Goal: Transaction & Acquisition: Purchase product/service

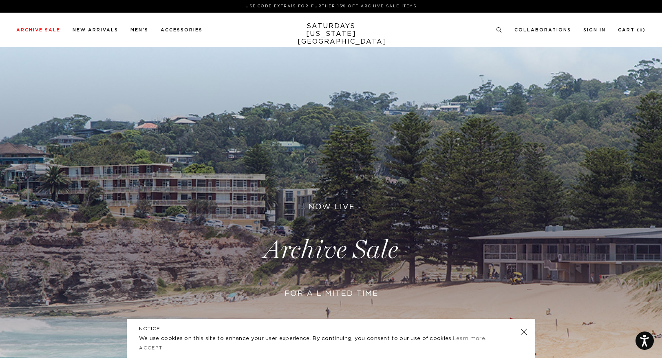
click at [522, 330] on link at bounding box center [523, 331] width 11 height 11
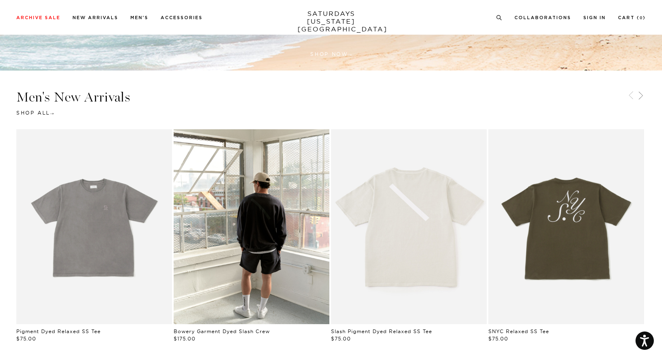
scroll to position [387, 0]
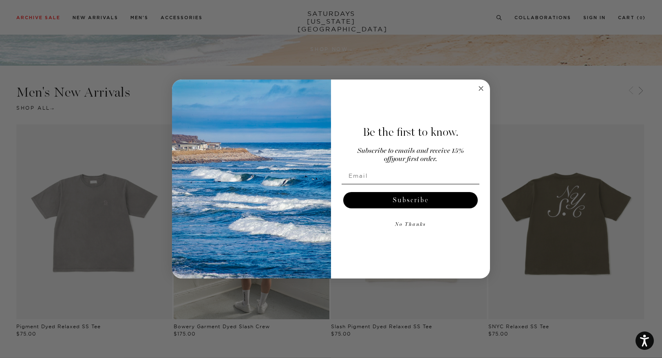
click at [479, 87] on icon "Close dialog" at bounding box center [481, 88] width 4 height 4
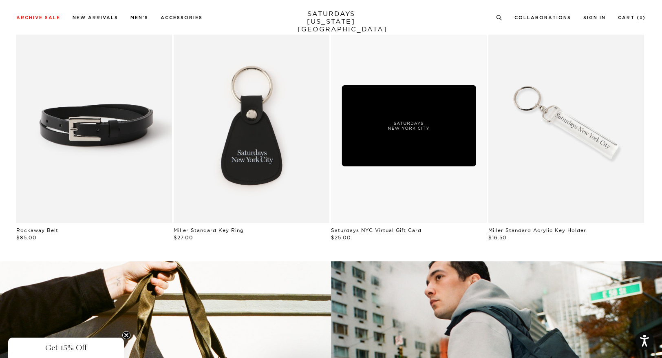
scroll to position [1067, 0]
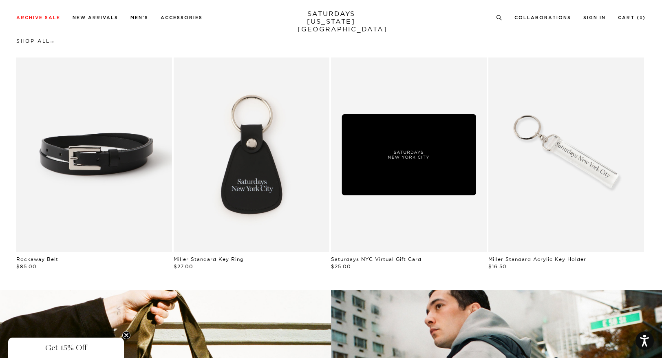
click at [421, 168] on link "Saturdays NYC Virtual Gift Card" at bounding box center [409, 155] width 156 height 195
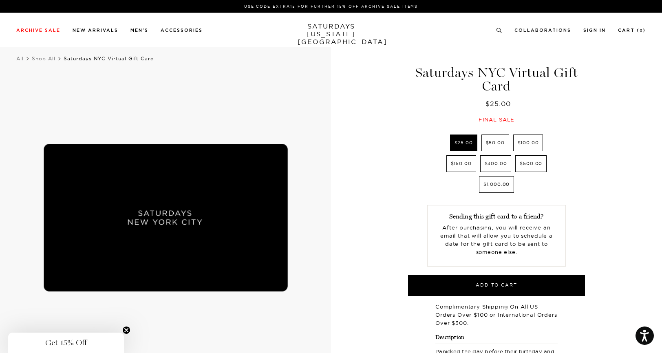
click at [533, 164] on label "$500.00" at bounding box center [531, 163] width 31 height 17
click at [0, 0] on input "$500.00" at bounding box center [0, 0] width 0 height 0
click at [502, 184] on label "$1,000.00" at bounding box center [496, 184] width 35 height 17
click at [0, 0] on input "$1,000.00" at bounding box center [0, 0] width 0 height 0
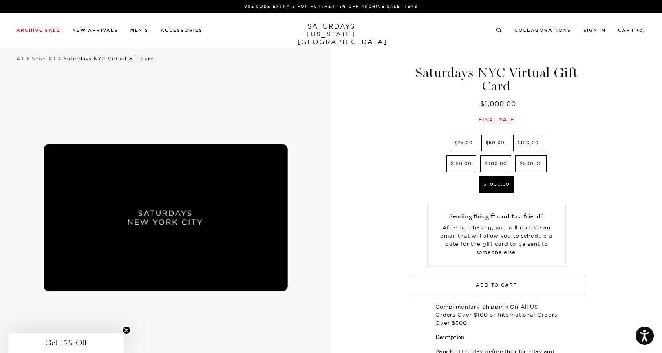
click at [498, 275] on button "Add to Cart" at bounding box center [496, 285] width 177 height 21
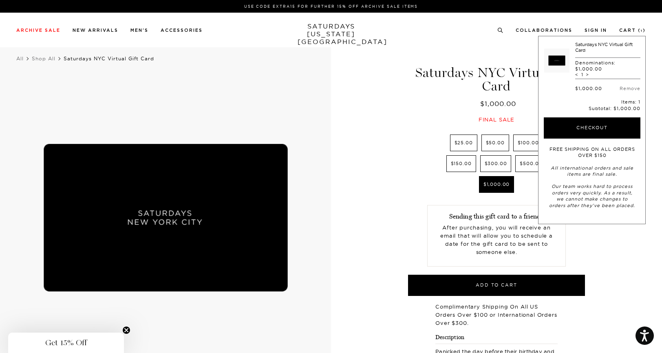
click at [609, 256] on div "Saturdays NYC Virtual Gift Card $1,000.00 Final sale Saturdays NYC Virtual Gift…" at bounding box center [331, 249] width 662 height 417
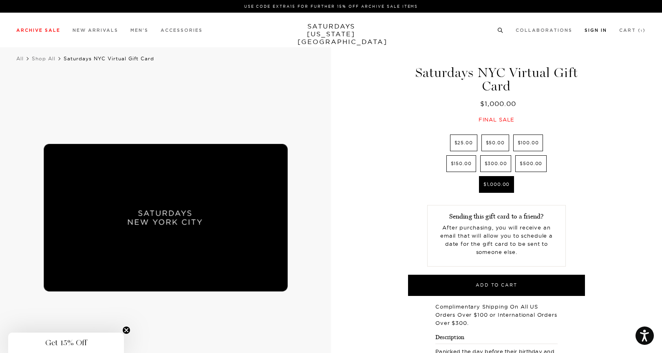
click at [592, 29] on link "Sign In" at bounding box center [596, 30] width 22 height 4
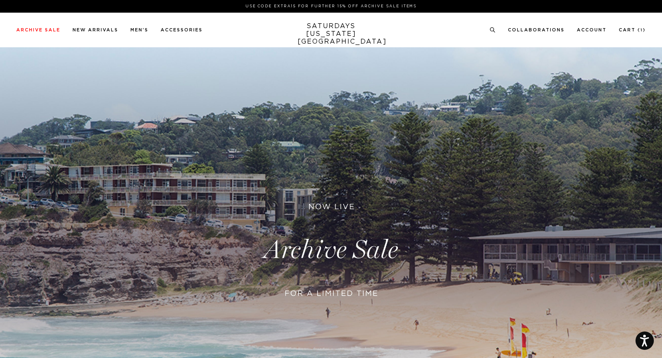
click at [494, 29] on circle at bounding box center [493, 30] width 4 height 4
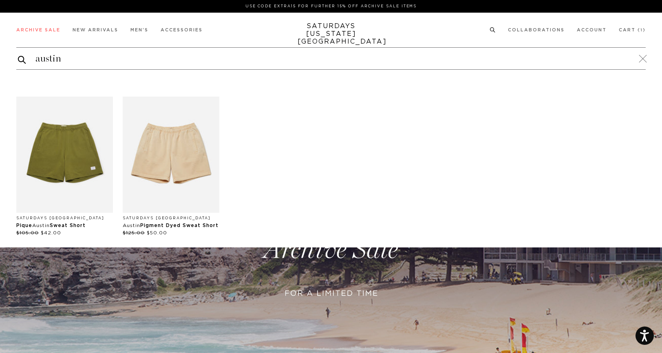
type input "austin"
click at [22, 60] on button "submit" at bounding box center [22, 60] width 8 height 10
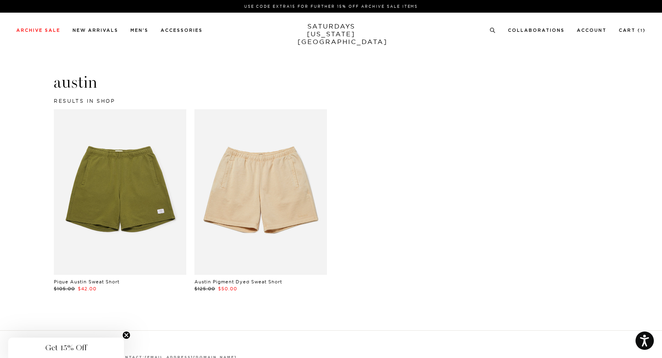
click at [125, 190] on link at bounding box center [120, 192] width 133 height 166
click at [250, 186] on link at bounding box center [261, 192] width 133 height 166
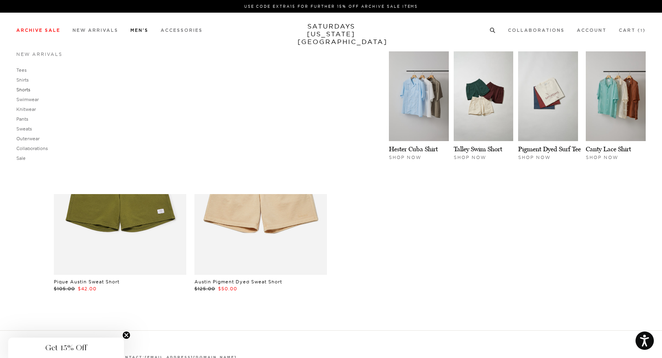
click at [25, 88] on link "Shorts" at bounding box center [23, 90] width 14 height 6
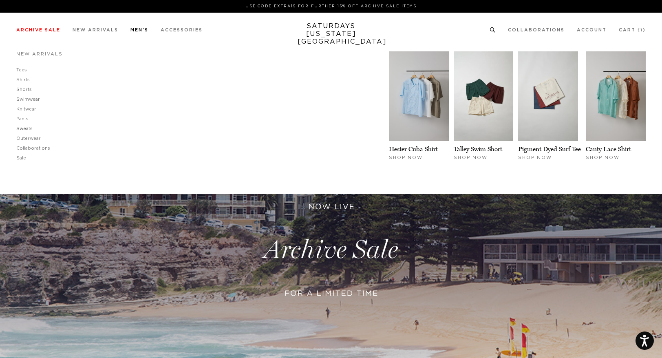
click at [26, 127] on link "Sweats" at bounding box center [24, 128] width 16 height 4
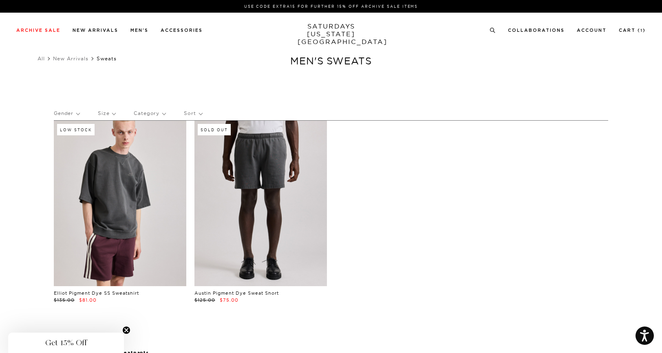
click at [278, 177] on link at bounding box center [261, 204] width 133 height 166
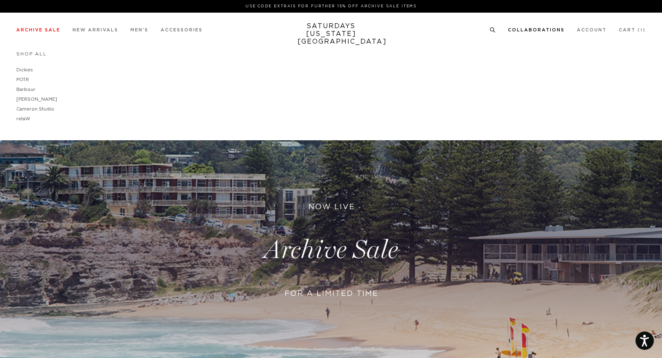
click at [547, 29] on link "Collaborations" at bounding box center [536, 30] width 57 height 4
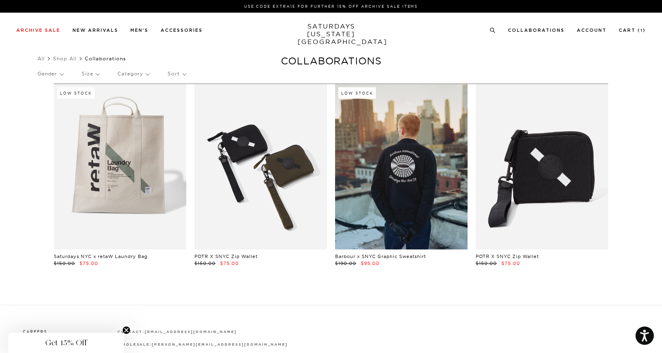
click at [248, 173] on link at bounding box center [261, 167] width 133 height 166
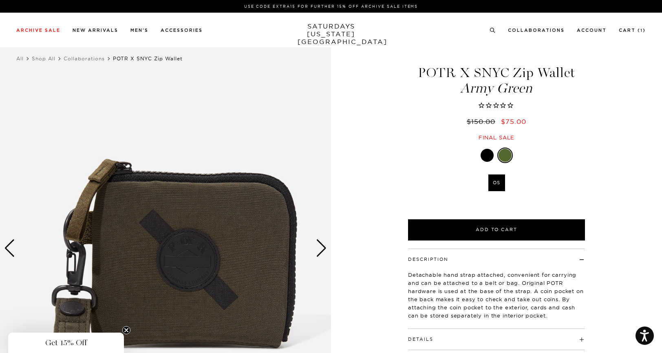
click at [485, 152] on div at bounding box center [487, 155] width 13 height 13
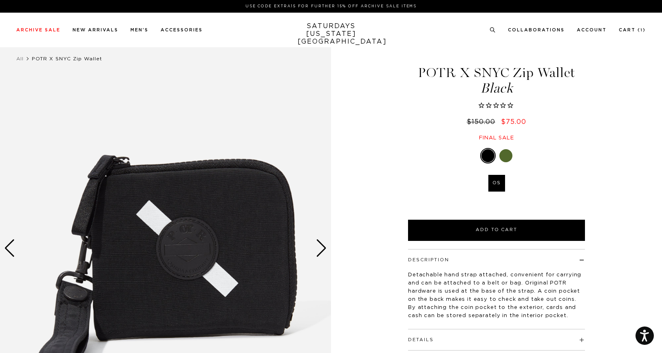
click at [510, 152] on div at bounding box center [506, 155] width 13 height 13
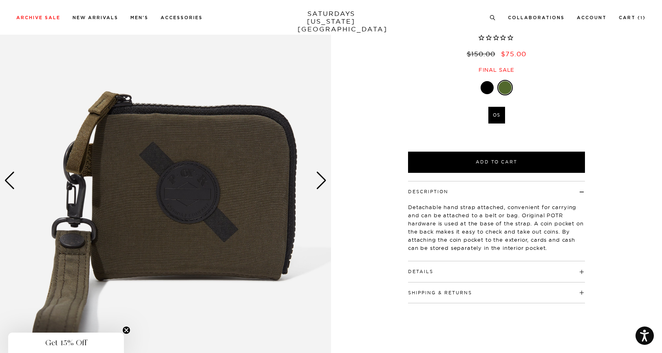
scroll to position [69, 0]
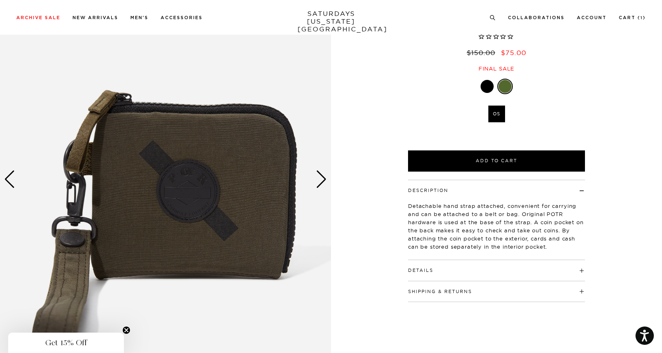
click at [321, 174] on div "Next slide" at bounding box center [321, 180] width 11 height 18
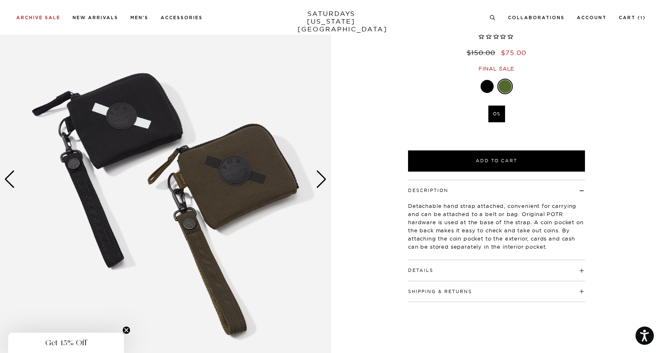
click at [321, 175] on div "Next slide" at bounding box center [321, 180] width 11 height 18
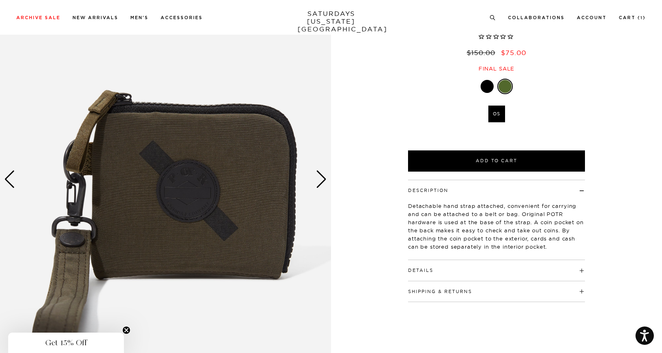
click at [321, 175] on div "Next slide" at bounding box center [321, 180] width 11 height 18
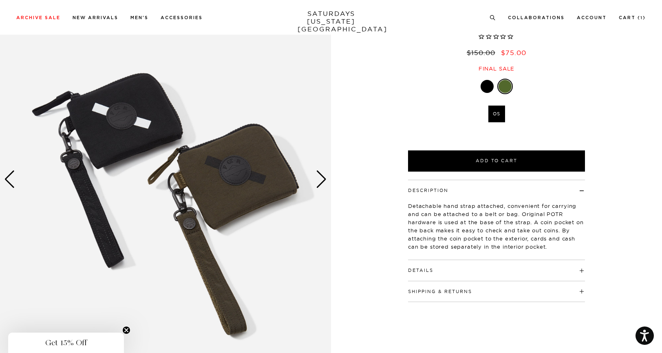
click at [321, 175] on div "Next slide" at bounding box center [321, 180] width 11 height 18
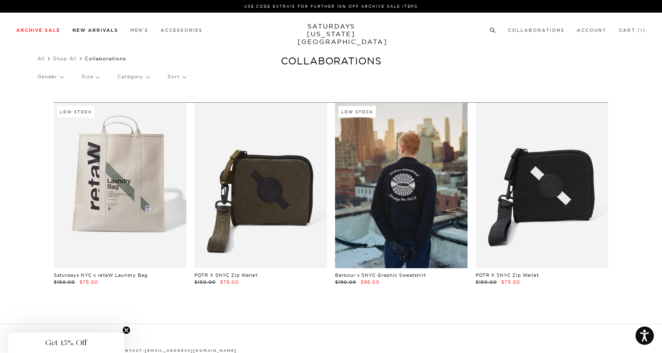
click at [111, 29] on link "New Arrivals" at bounding box center [96, 30] width 46 height 4
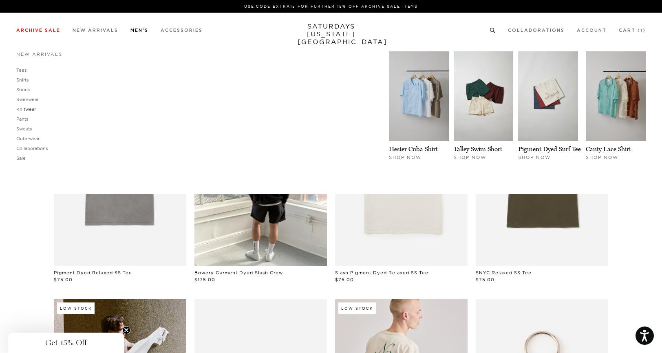
click at [25, 108] on link "Knitwear" at bounding box center [26, 109] width 20 height 6
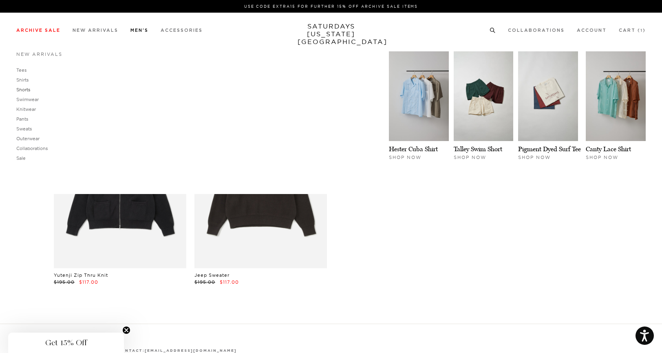
click at [25, 89] on link "Shorts" at bounding box center [23, 90] width 14 height 6
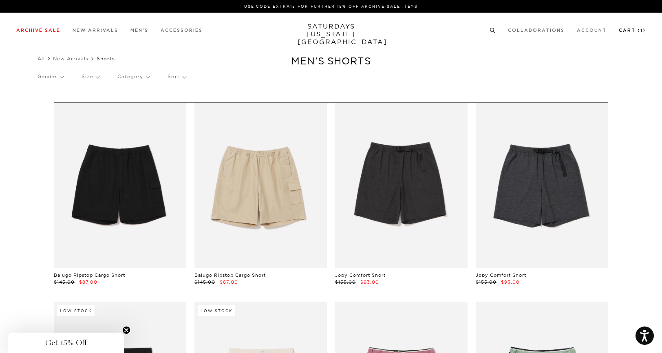
click at [626, 33] on link "Cart ( 1 )" at bounding box center [632, 30] width 27 height 4
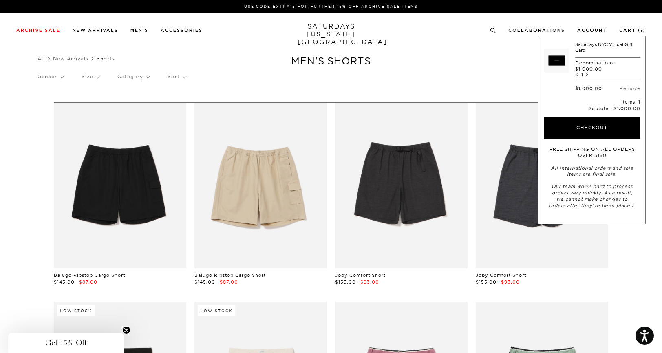
click at [576, 73] on span "<" at bounding box center [577, 75] width 3 height 6
type input "0"
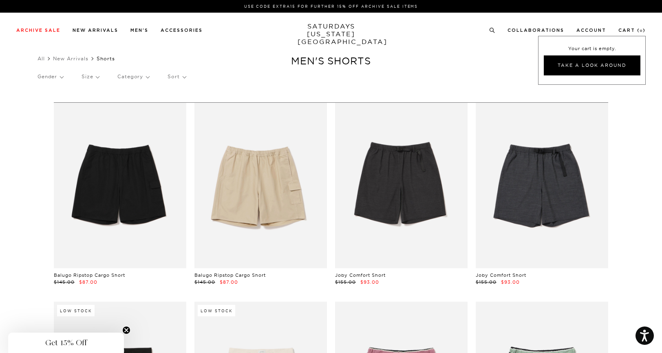
click at [498, 65] on h1 "Men's Shorts" at bounding box center [331, 61] width 662 height 13
